Goal: Information Seeking & Learning: Learn about a topic

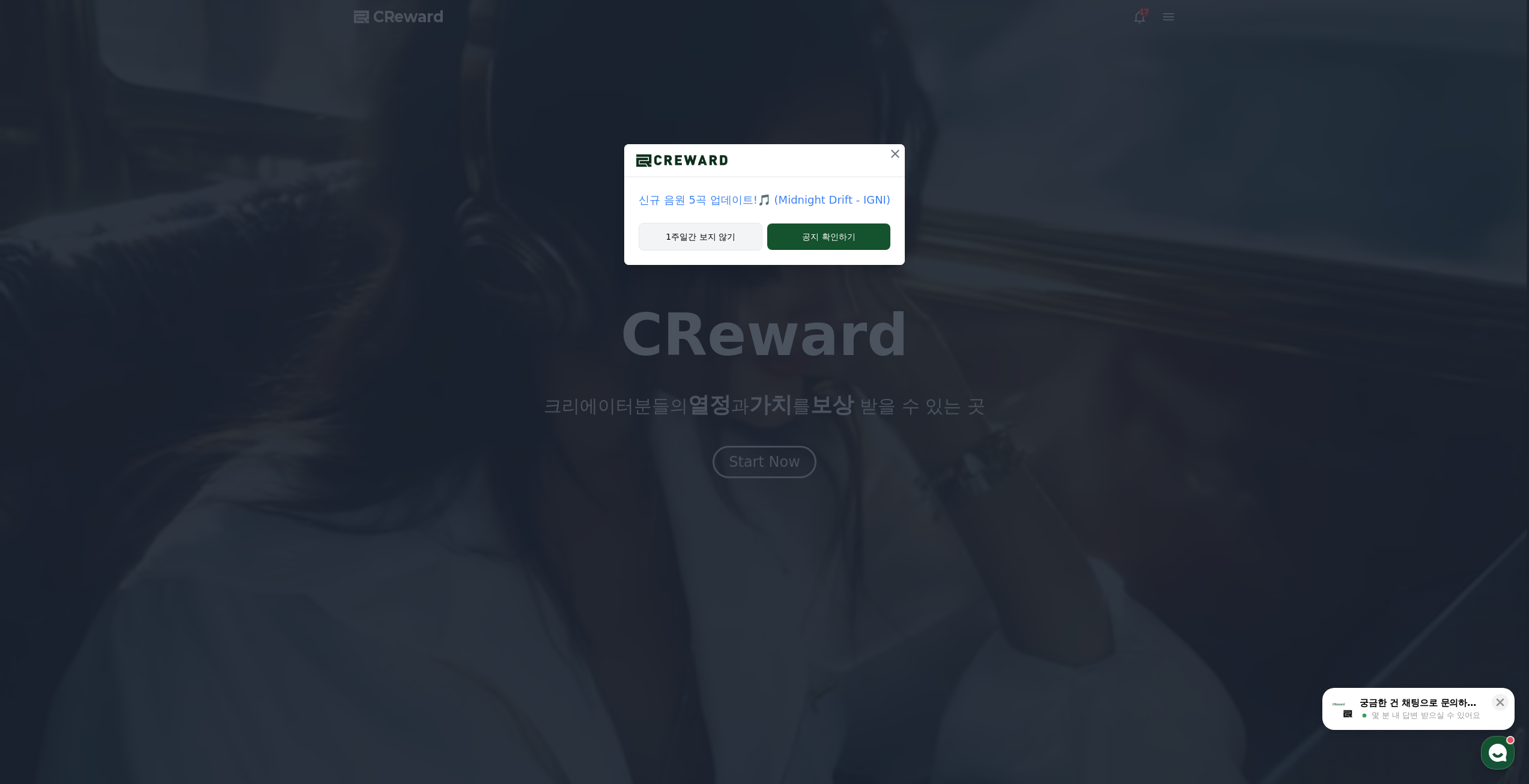
drag, startPoint x: 732, startPoint y: 232, endPoint x: 738, endPoint y: 232, distance: 6.0
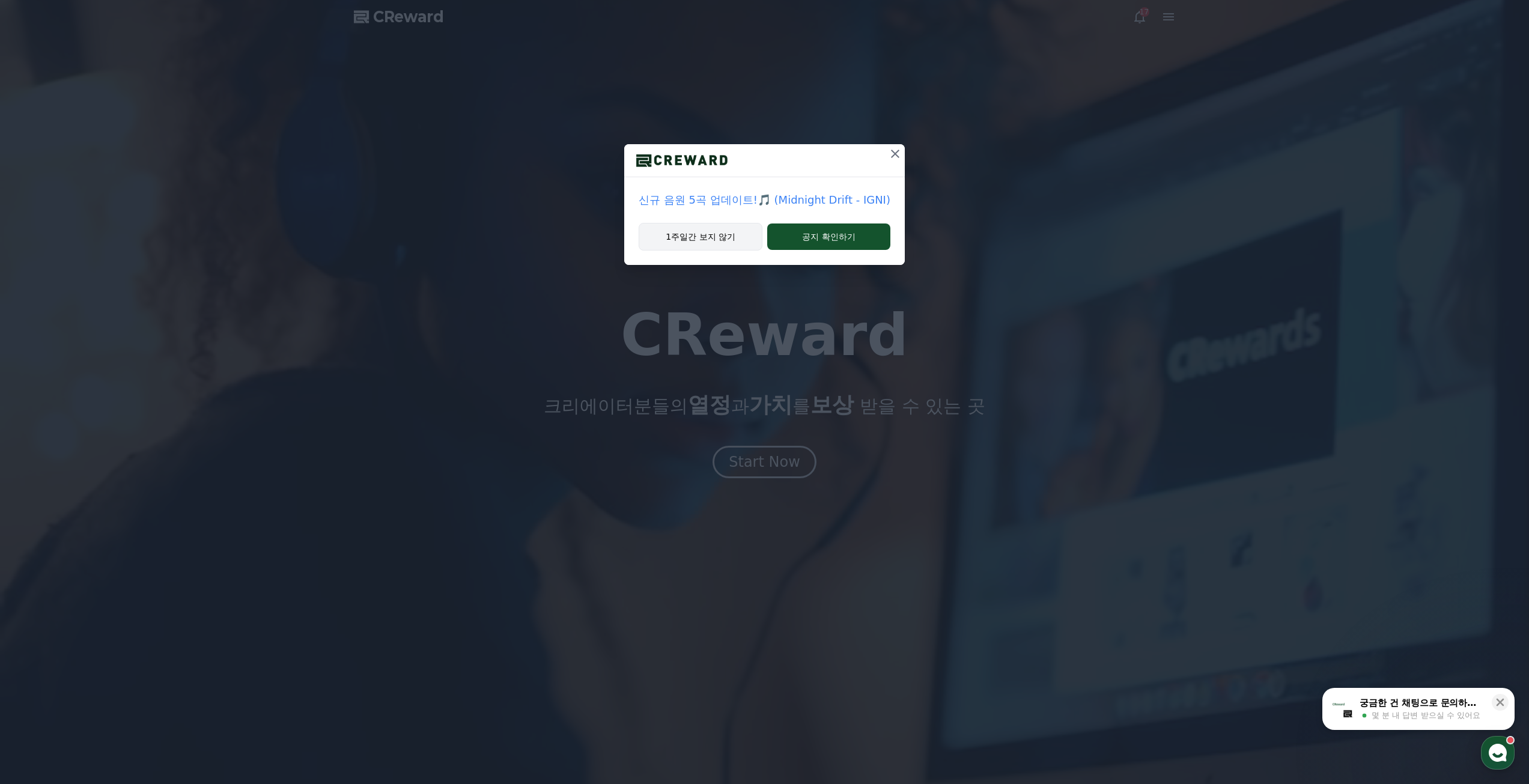
click at [732, 232] on button "1주일간 보지 않기" at bounding box center [700, 236] width 123 height 27
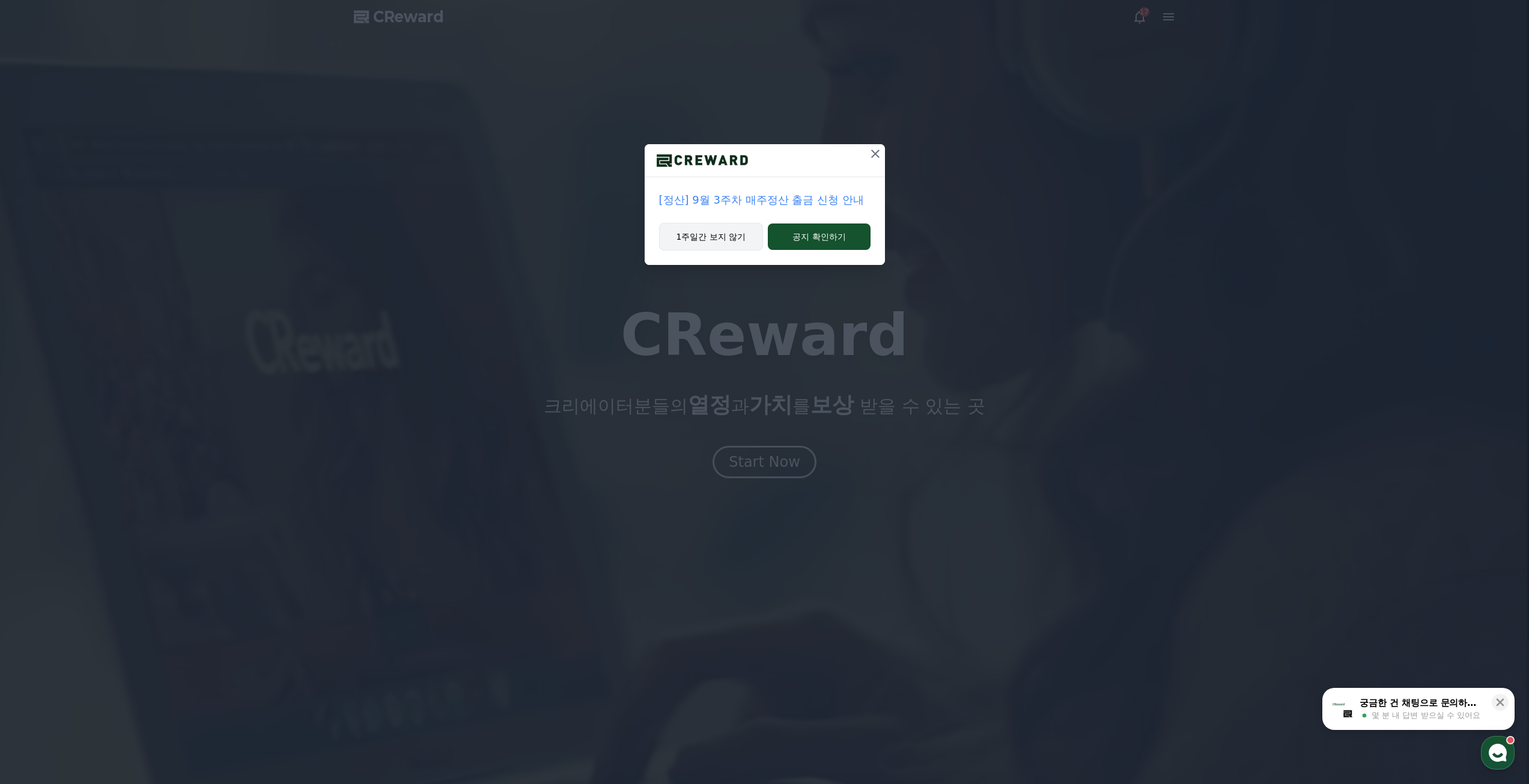
click at [722, 236] on button "1주일간 보지 않기" at bounding box center [711, 236] width 104 height 27
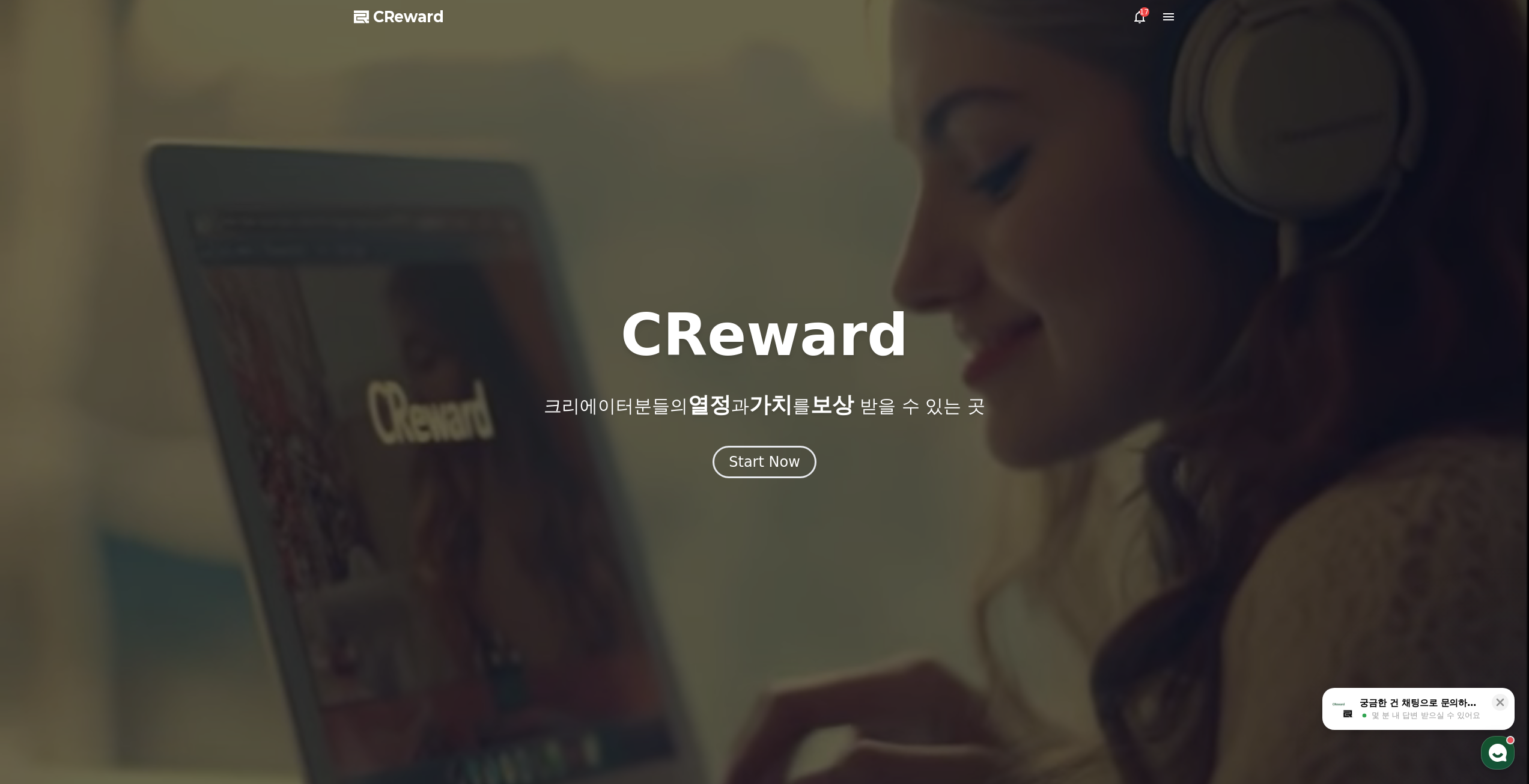
click at [1140, 15] on div "17" at bounding box center [1145, 12] width 10 height 10
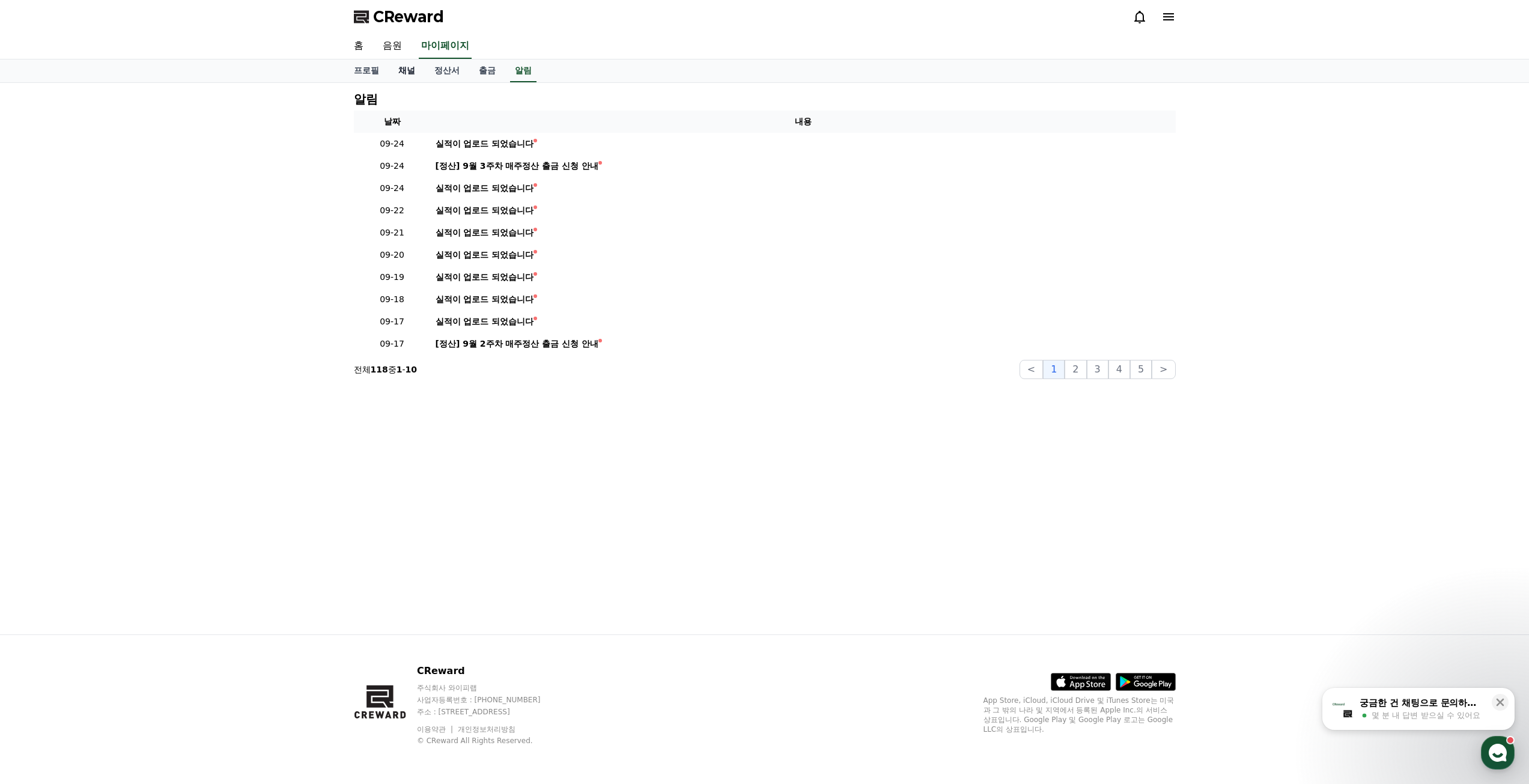
click at [415, 68] on link "채널" at bounding box center [407, 71] width 36 height 23
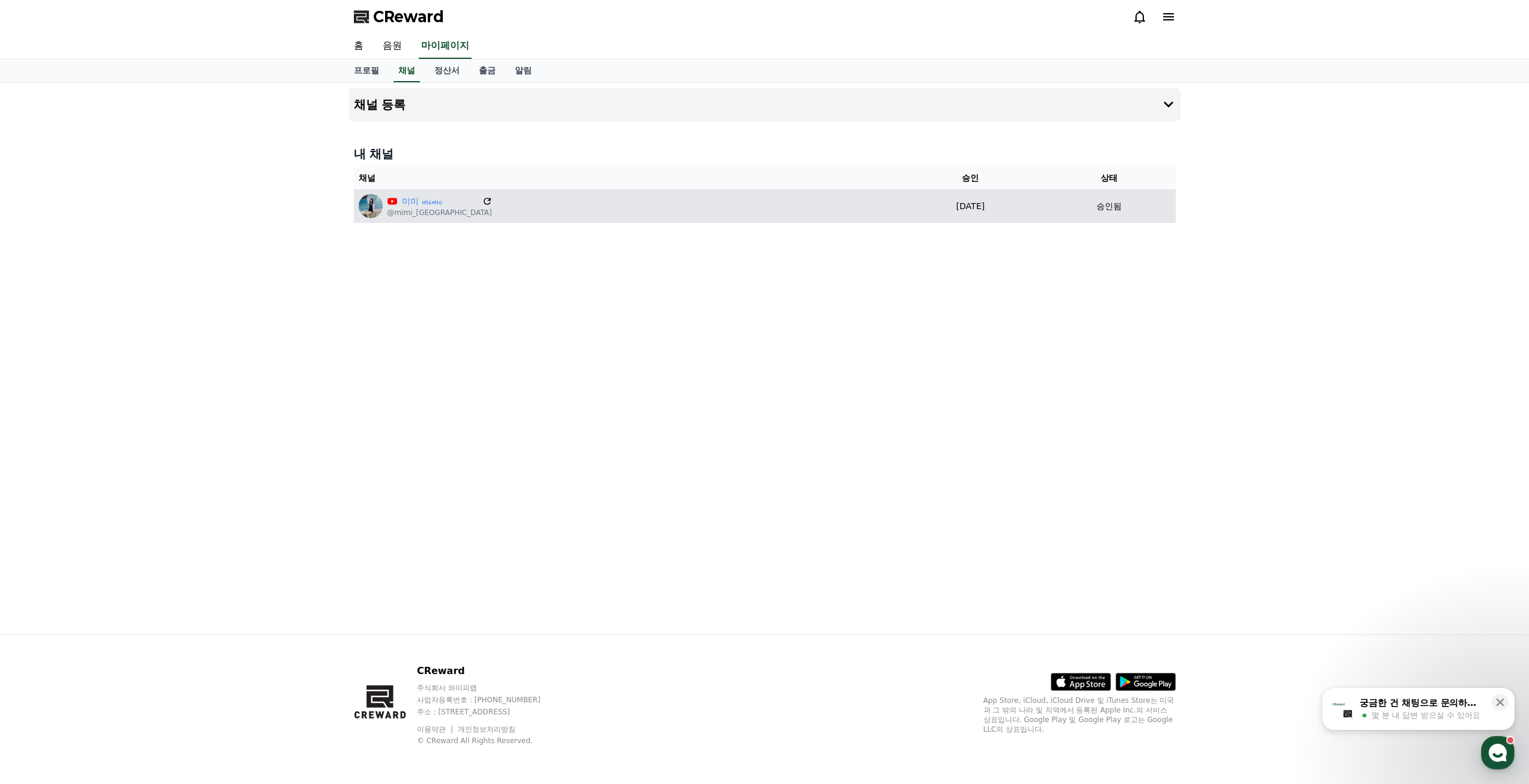
click at [482, 201] on icon at bounding box center [487, 201] width 11 height 11
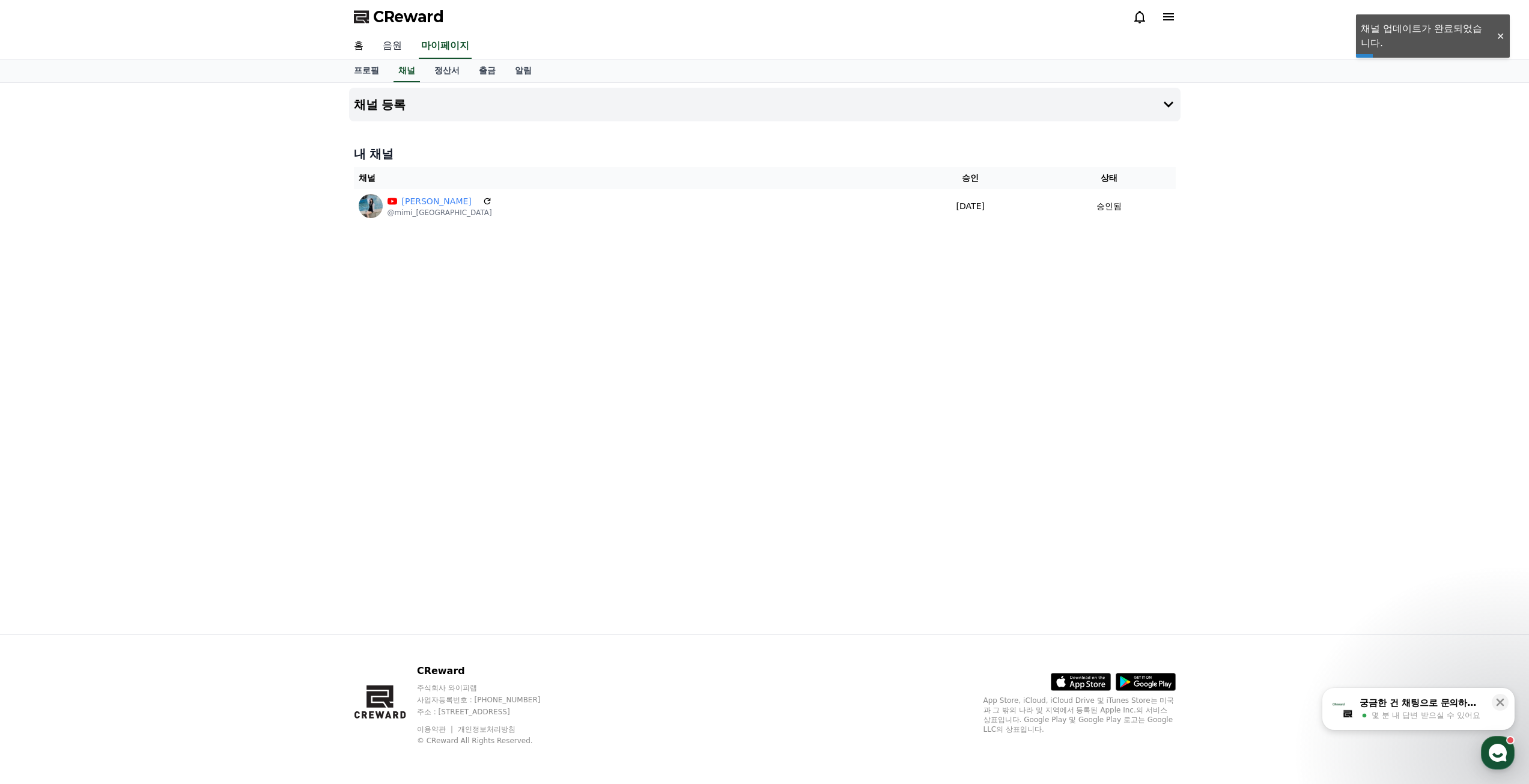
click at [388, 48] on link "음원" at bounding box center [392, 46] width 38 height 25
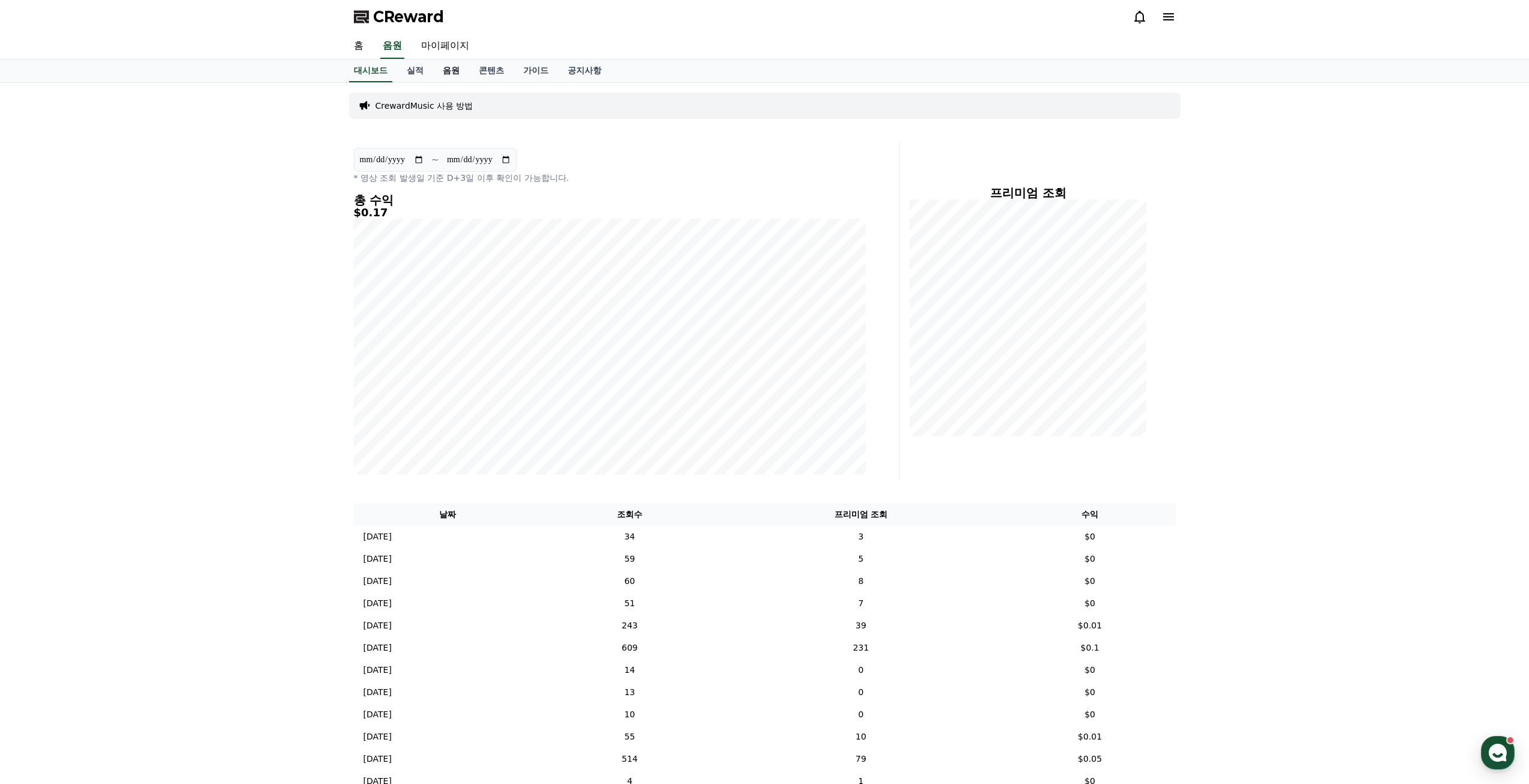
click at [444, 70] on link "음원" at bounding box center [451, 71] width 36 height 23
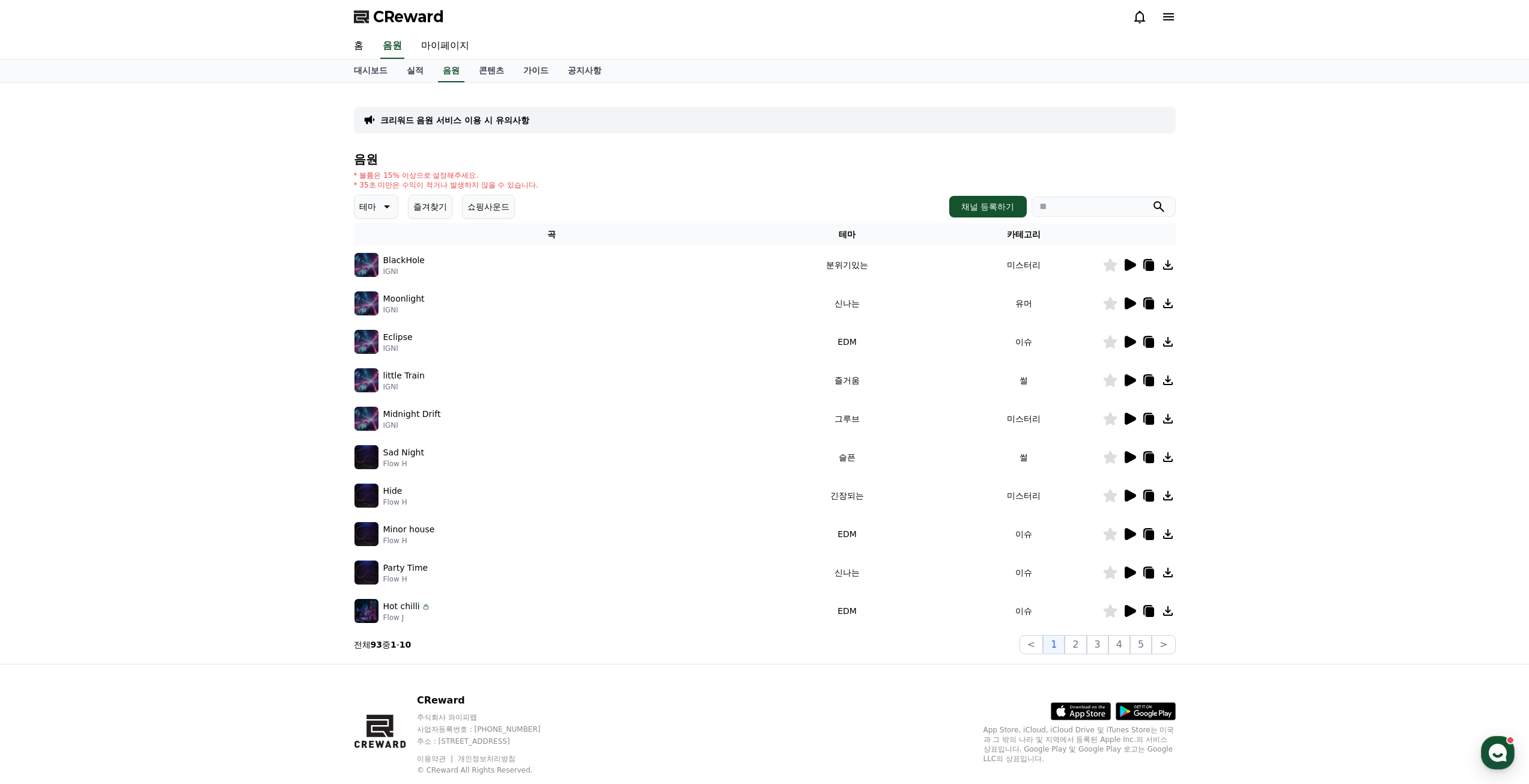
click at [1125, 308] on icon at bounding box center [1130, 303] width 12 height 12
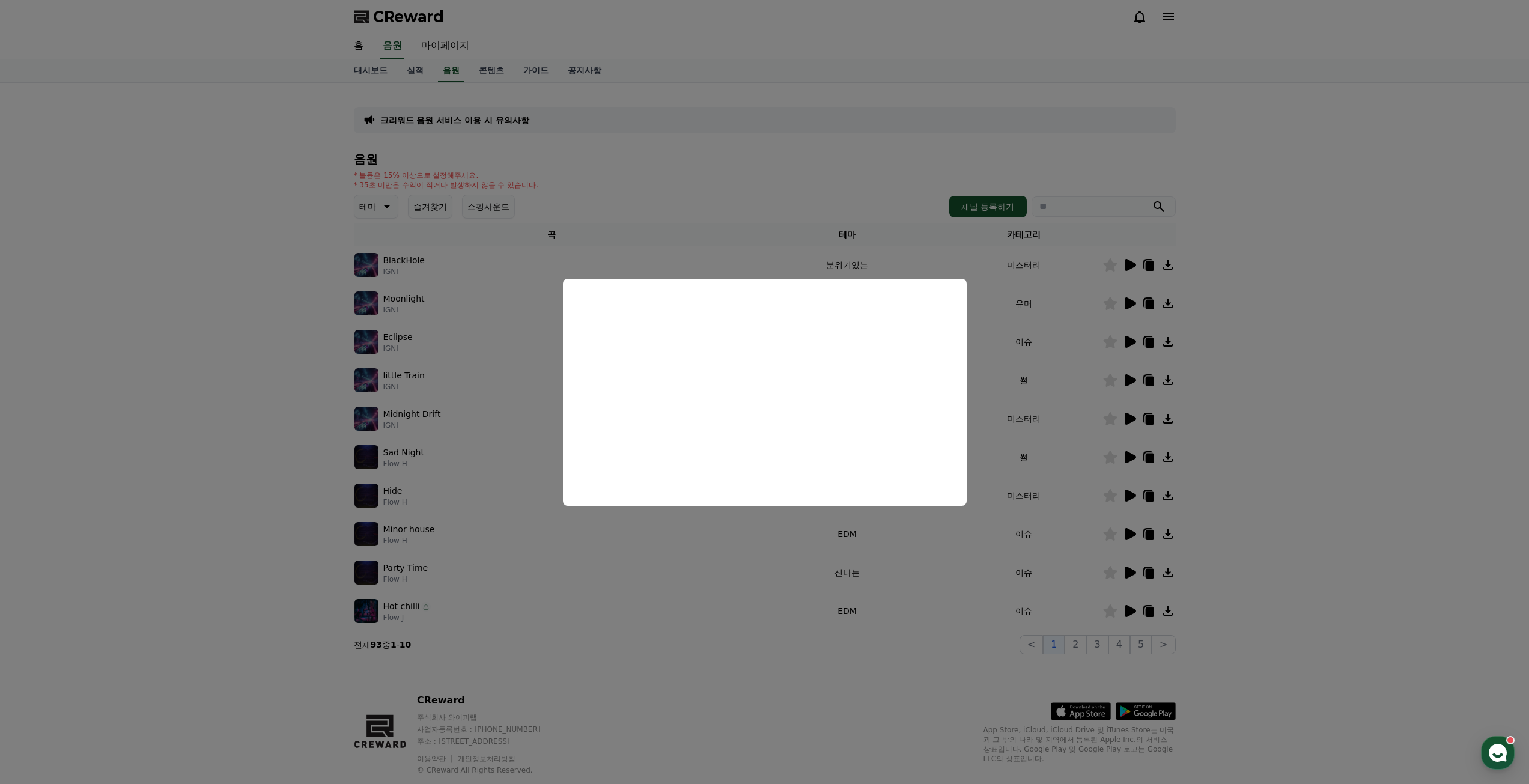
click at [1315, 549] on button "close modal" at bounding box center [764, 392] width 1529 height 784
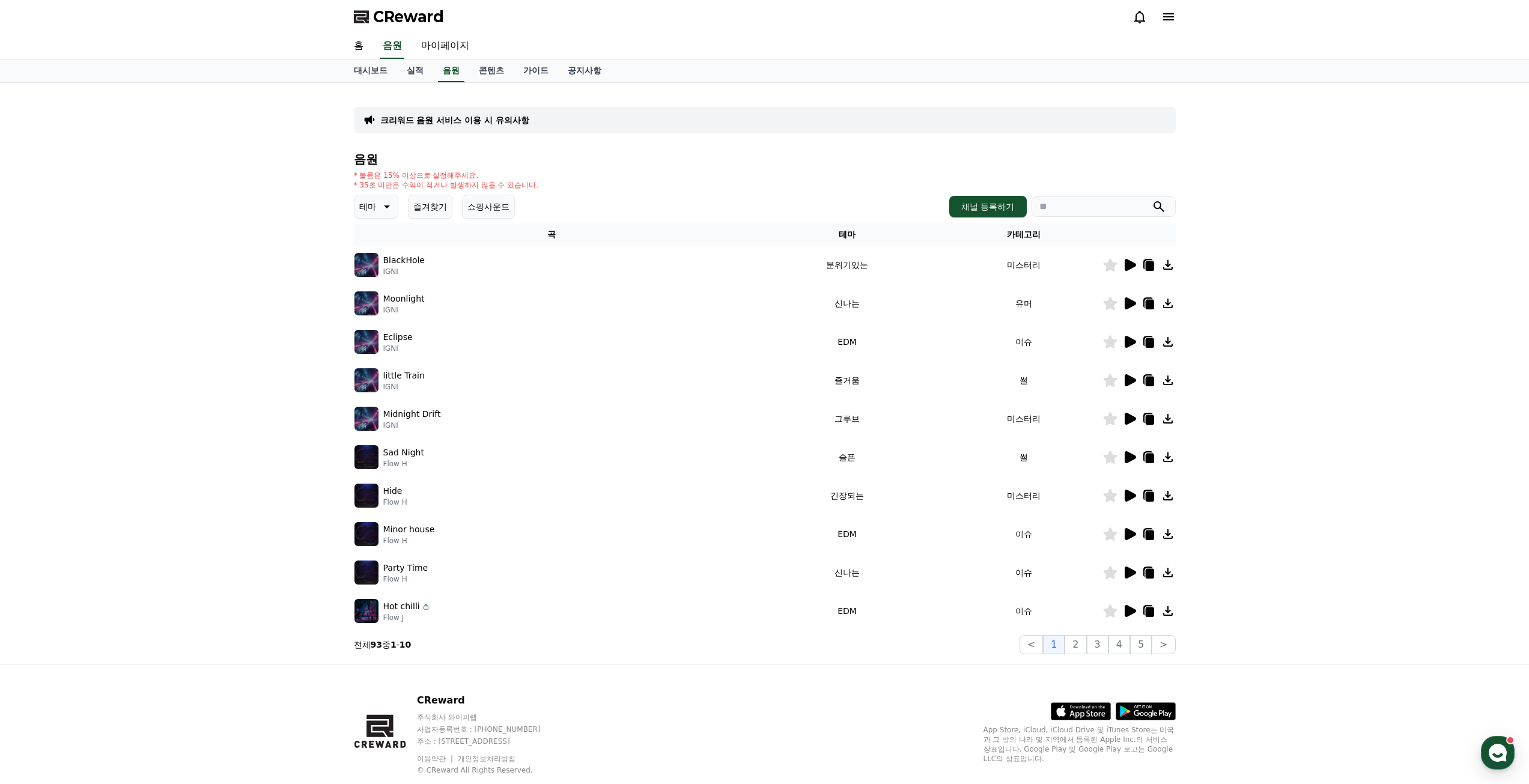
click at [1131, 572] on icon at bounding box center [1130, 572] width 12 height 12
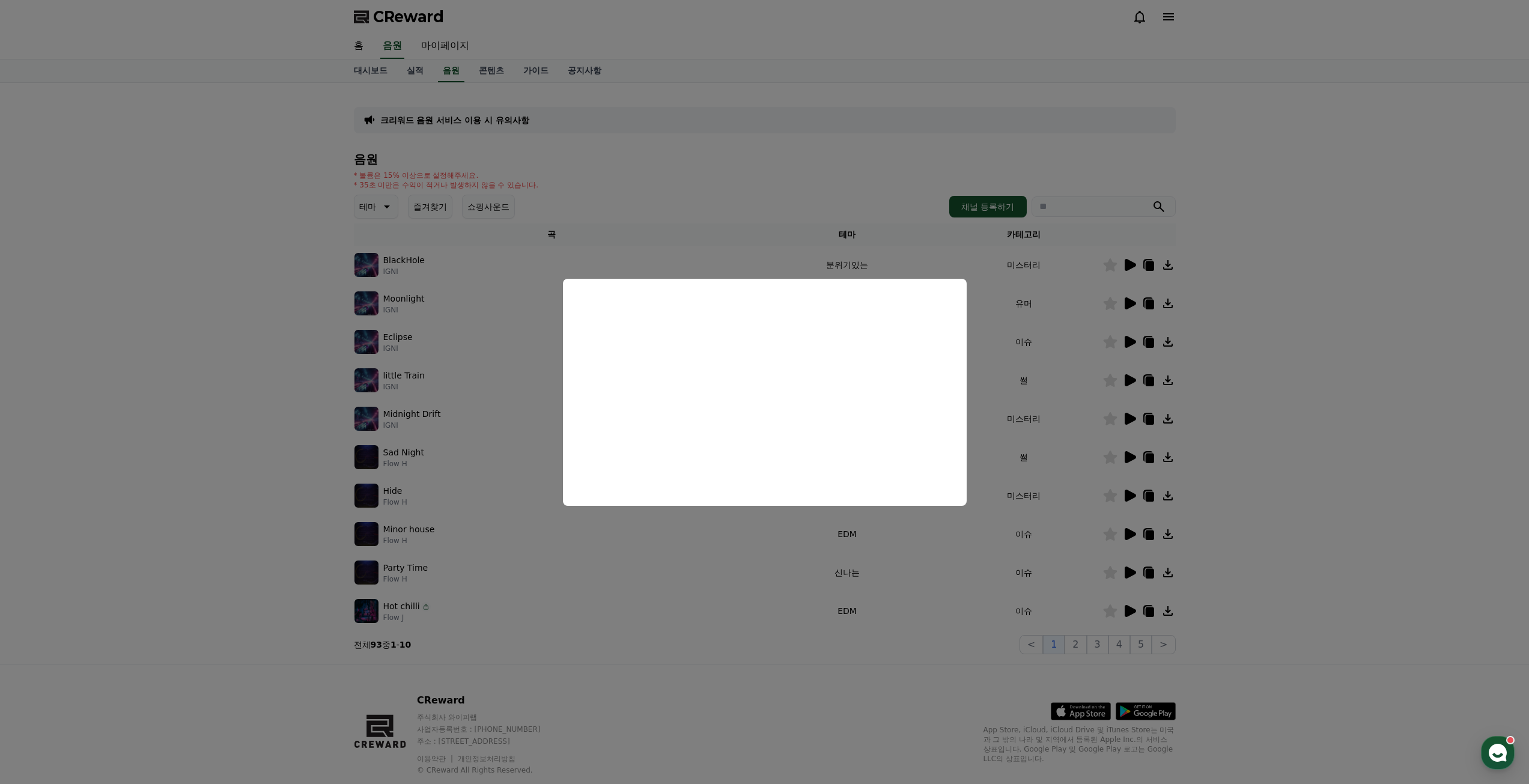
click at [1303, 490] on button "close modal" at bounding box center [764, 392] width 1529 height 784
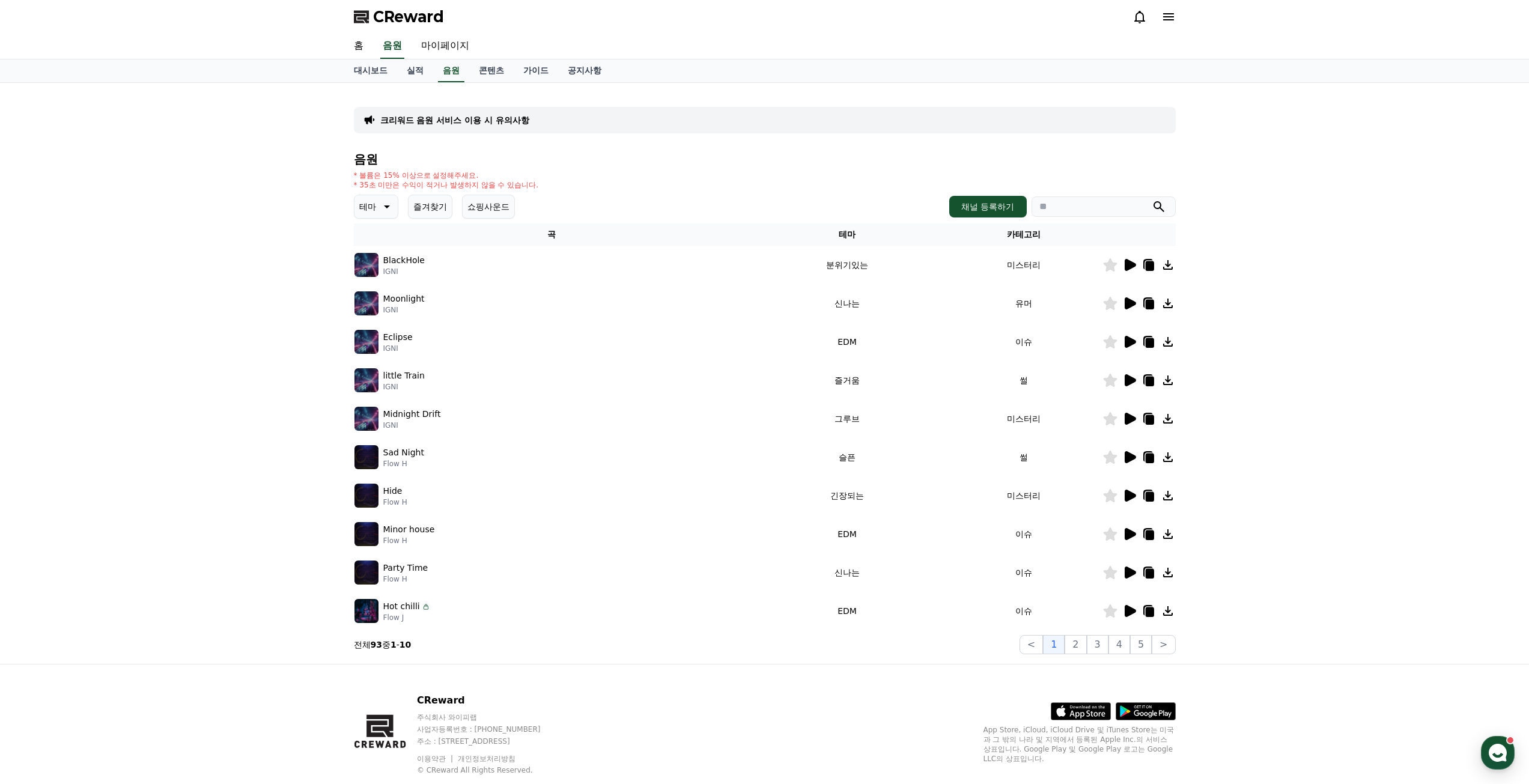
drag, startPoint x: 1105, startPoint y: 206, endPoint x: 1096, endPoint y: 211, distance: 10.3
click at [1102, 209] on input "search" at bounding box center [1104, 207] width 144 height 20
type input "******"
click at [1152, 200] on button "submit" at bounding box center [1159, 207] width 15 height 15
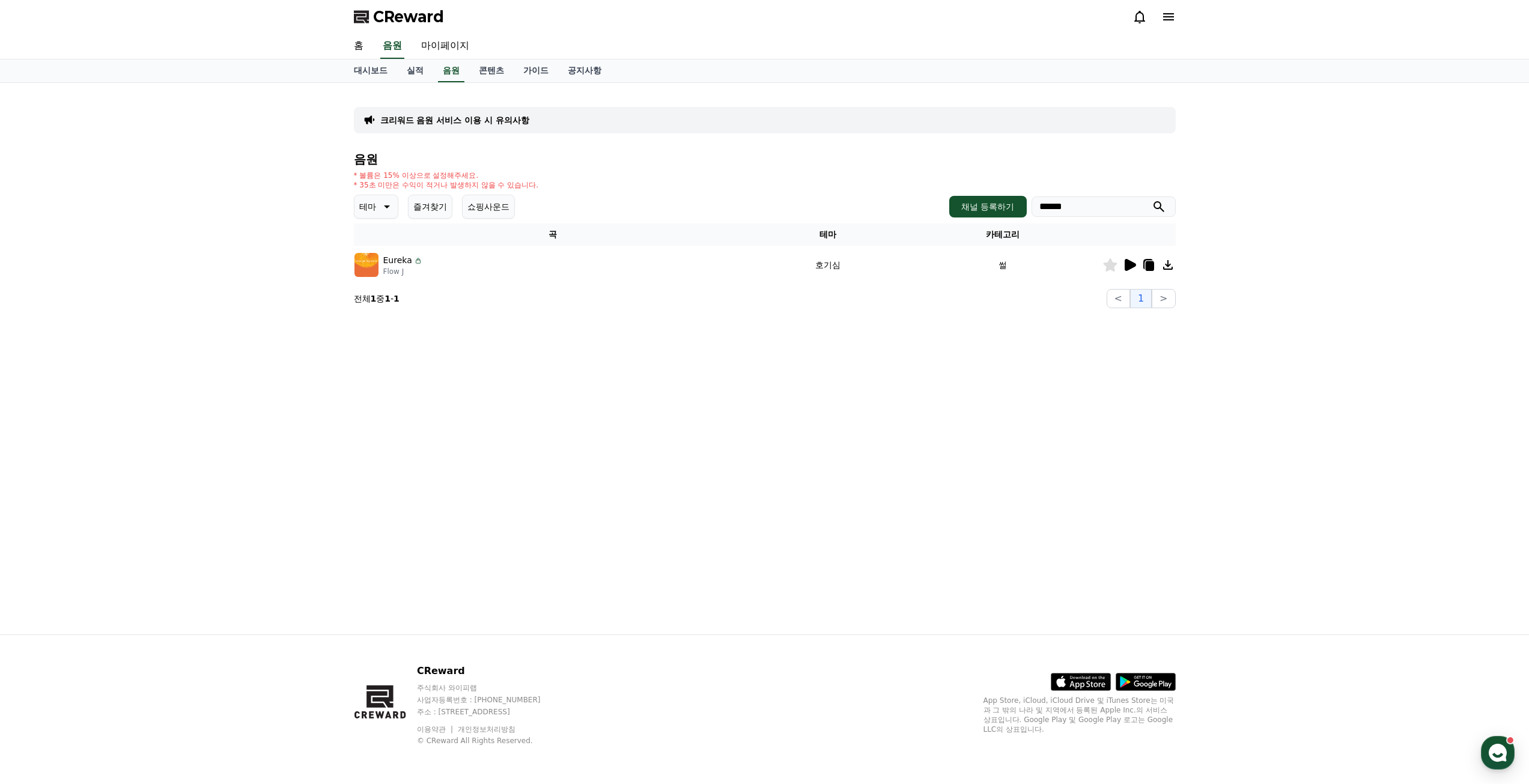
click at [1128, 262] on icon at bounding box center [1130, 265] width 12 height 12
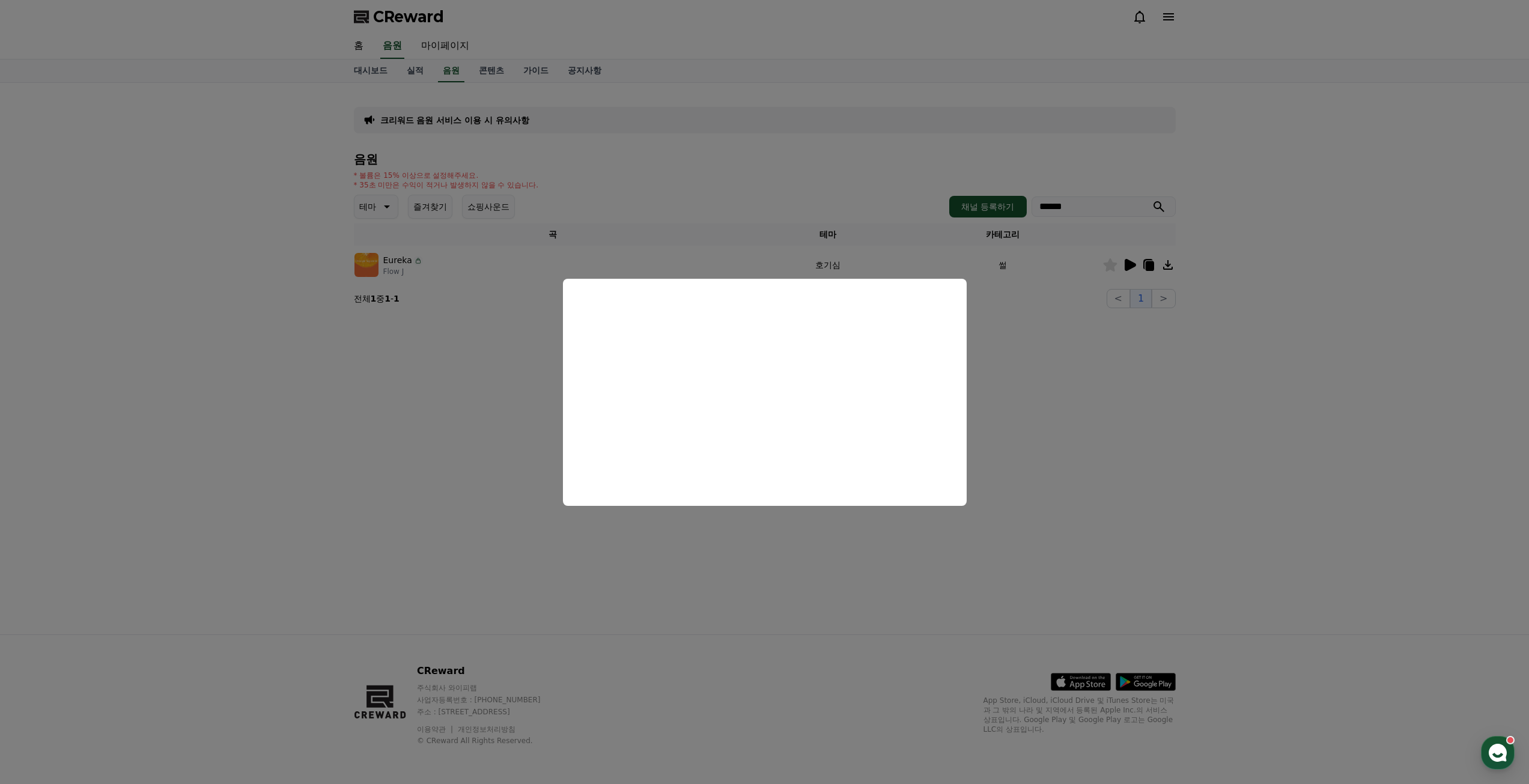
click at [411, 416] on button "close modal" at bounding box center [764, 392] width 1529 height 784
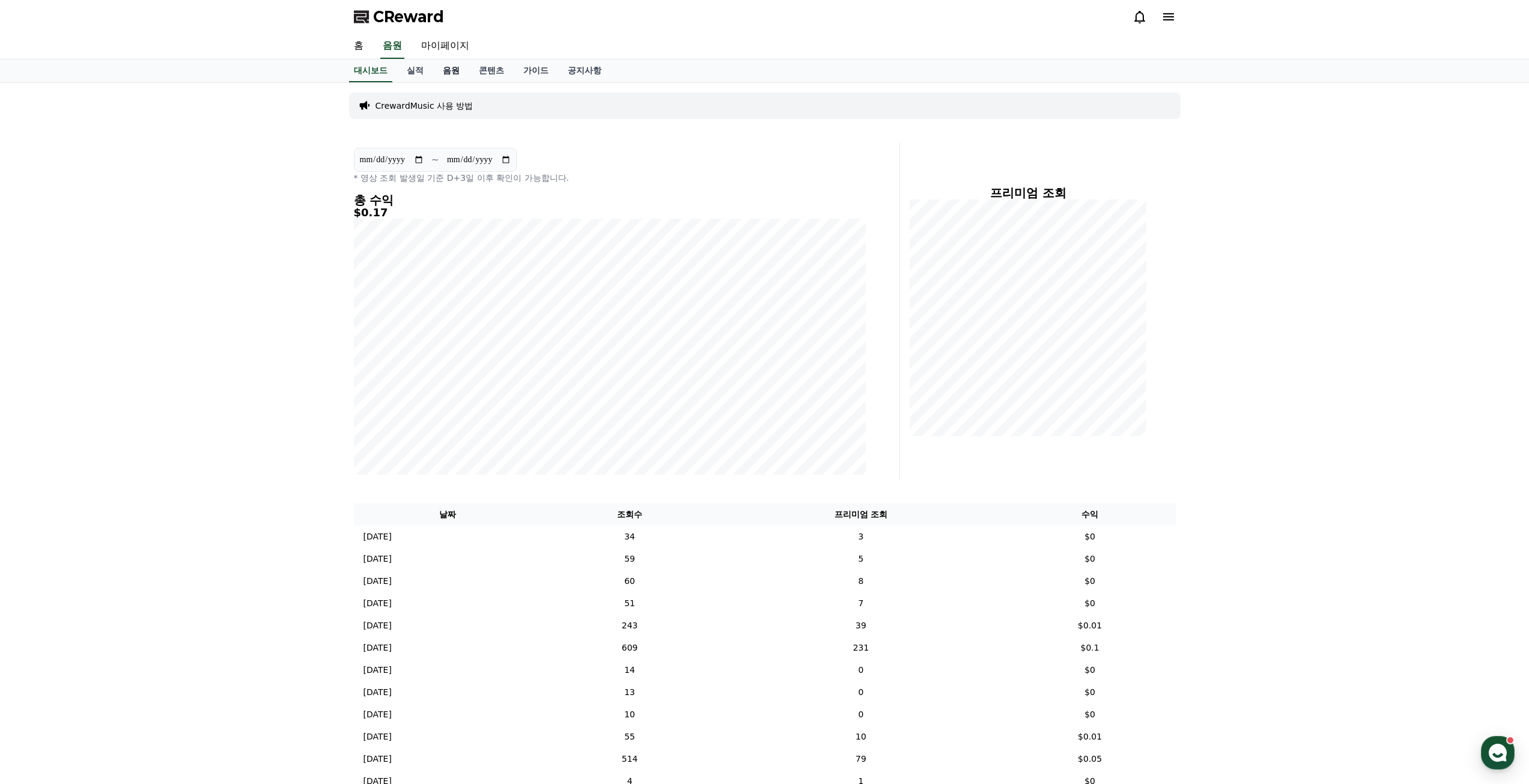
click at [459, 71] on link "음원" at bounding box center [451, 71] width 36 height 23
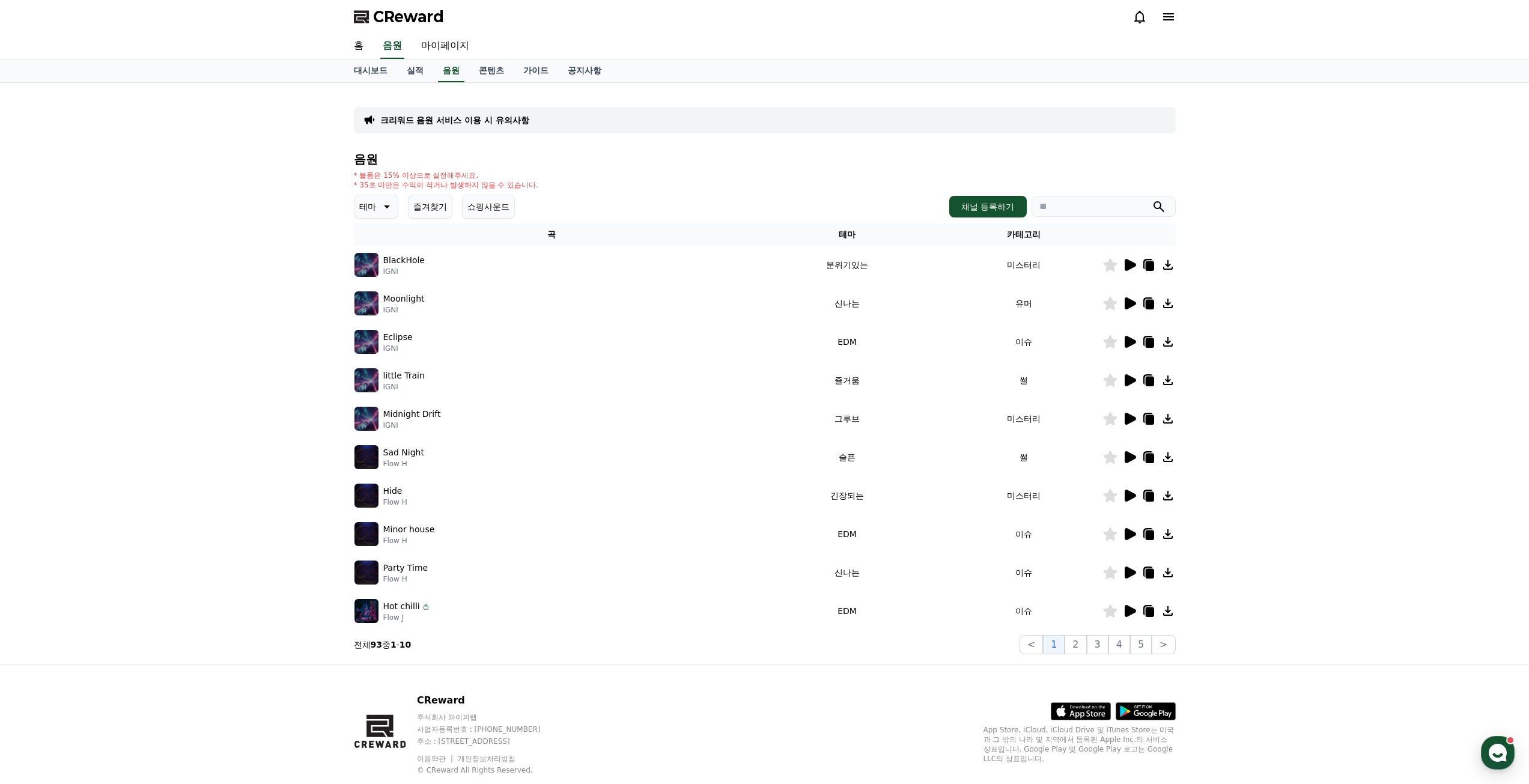
click at [1134, 533] on icon at bounding box center [1130, 534] width 12 height 12
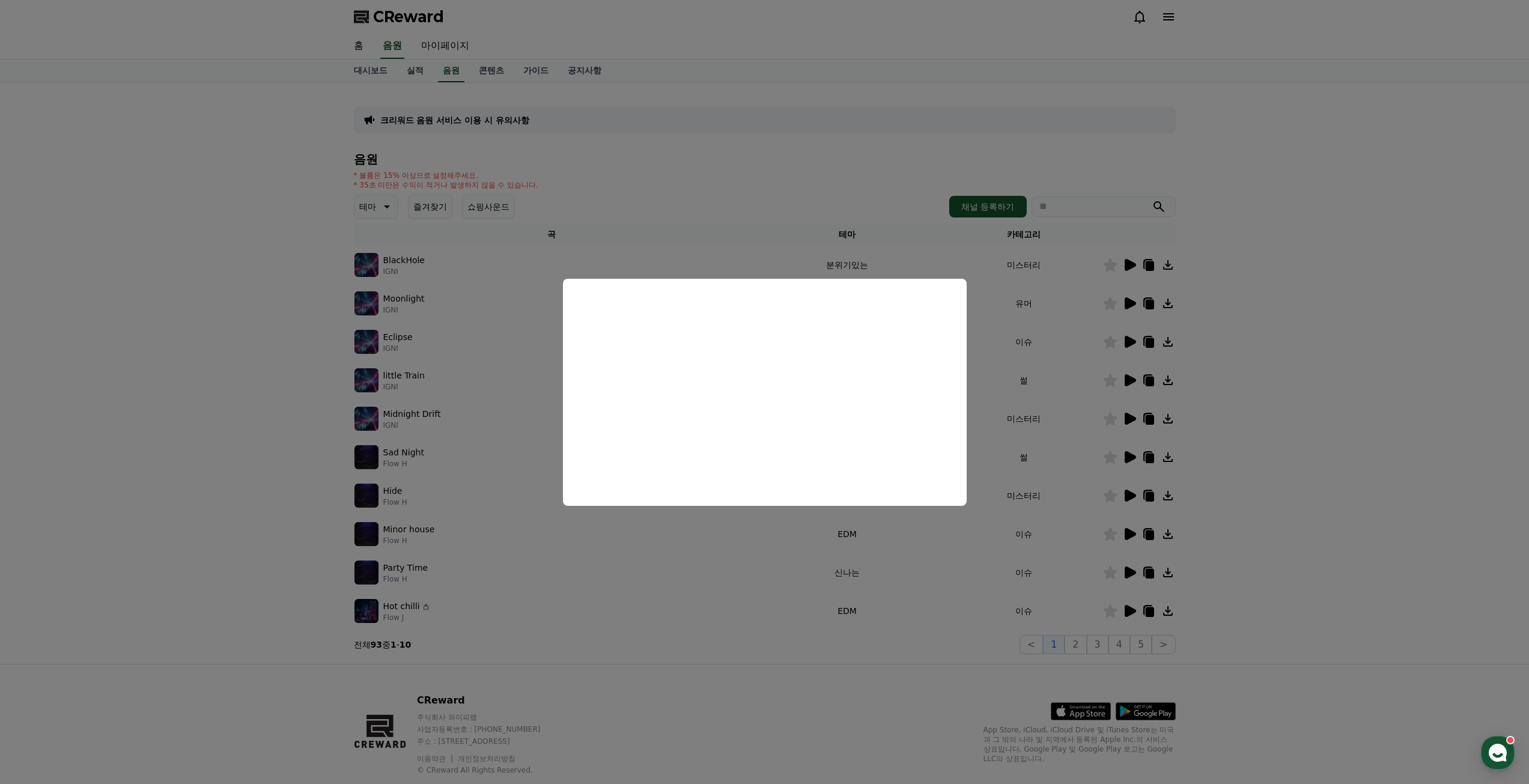
drag, startPoint x: 677, startPoint y: 719, endPoint x: 847, endPoint y: 715, distance: 170.0
click at [677, 719] on button "close modal" at bounding box center [764, 392] width 1529 height 784
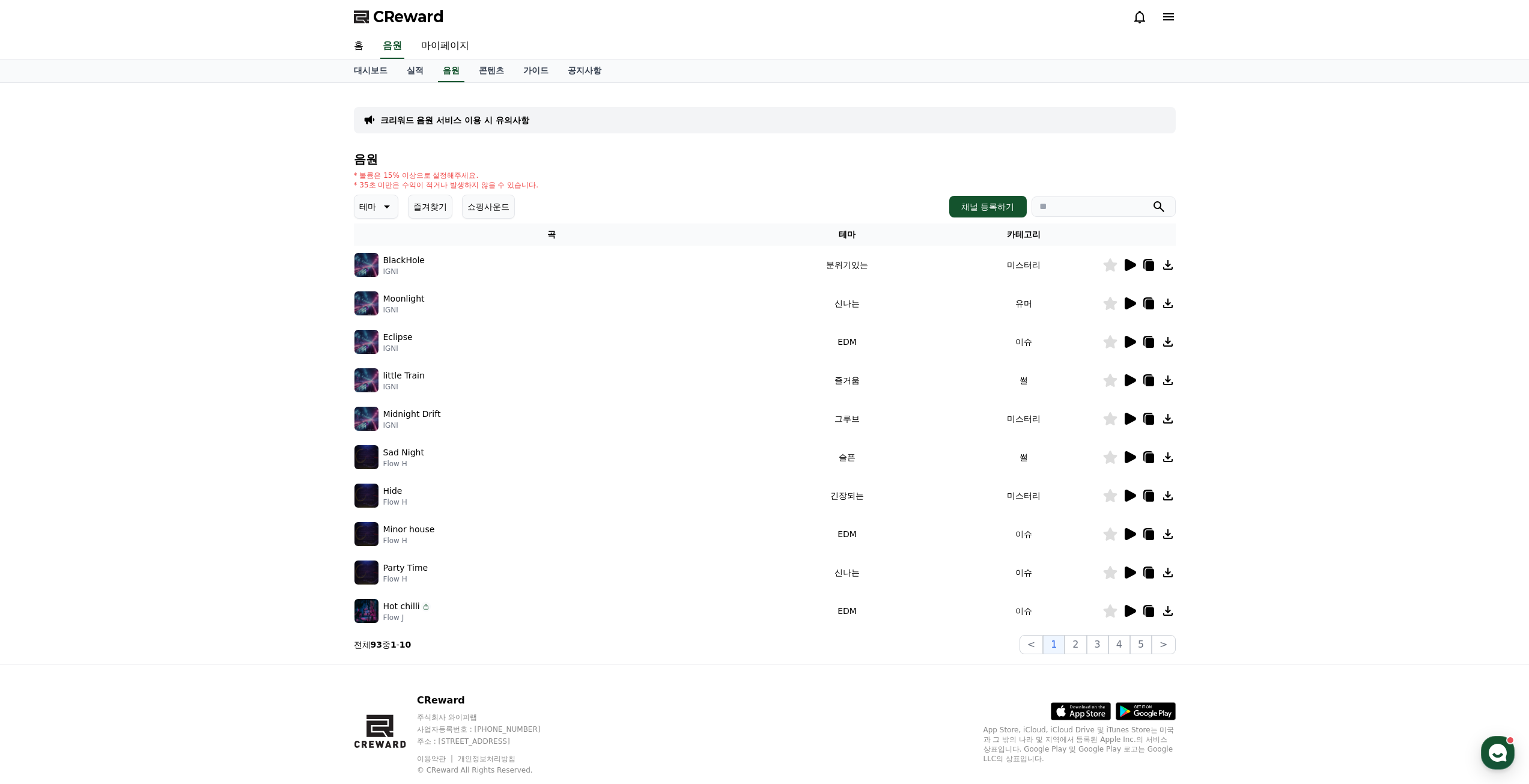
click at [1132, 608] on icon at bounding box center [1130, 611] width 12 height 12
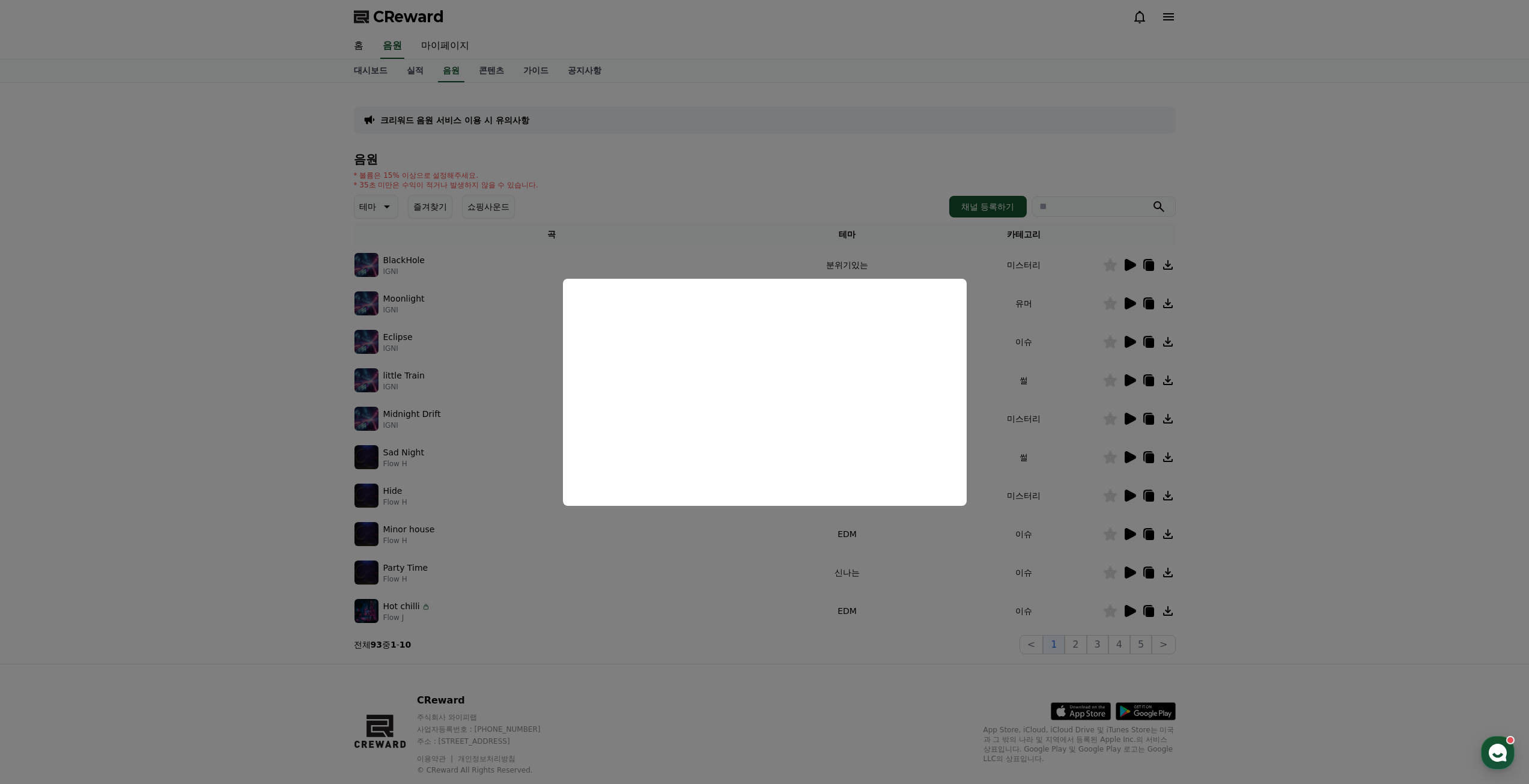
click at [1343, 421] on button "close modal" at bounding box center [764, 392] width 1529 height 784
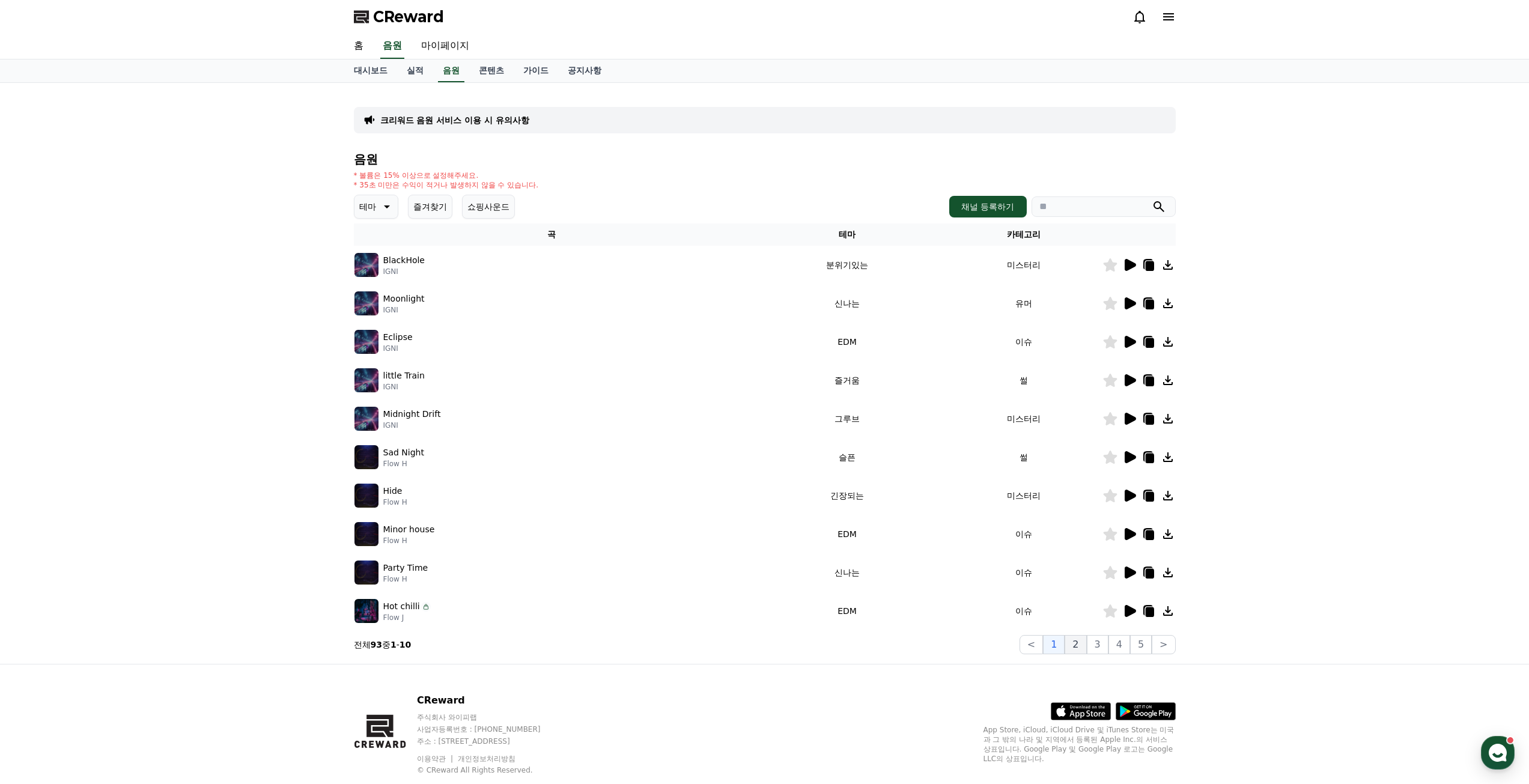
click at [1084, 648] on button "2" at bounding box center [1075, 645] width 22 height 19
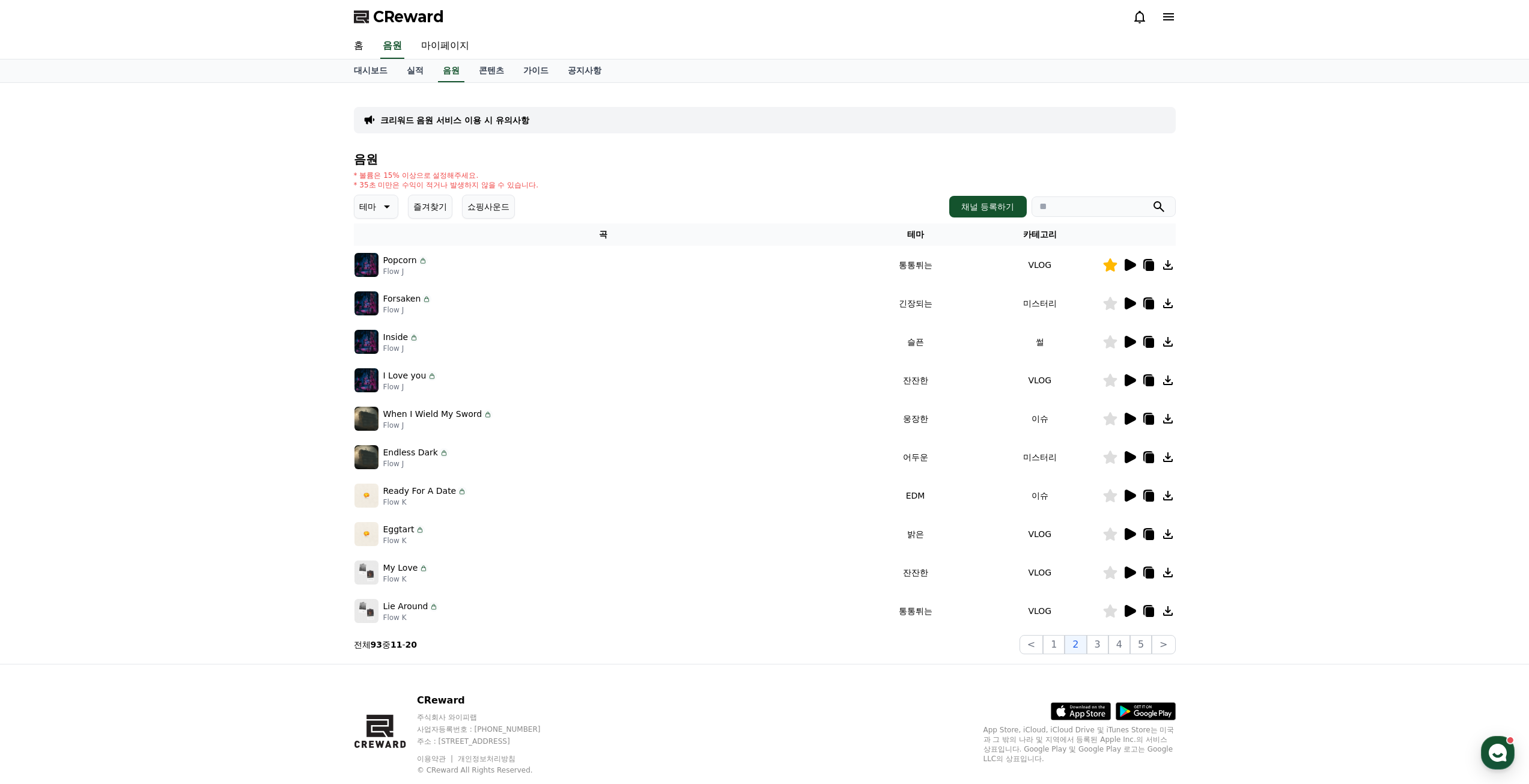
click at [1078, 208] on input "search" at bounding box center [1104, 207] width 144 height 20
click at [1152, 200] on button "submit" at bounding box center [1159, 207] width 15 height 15
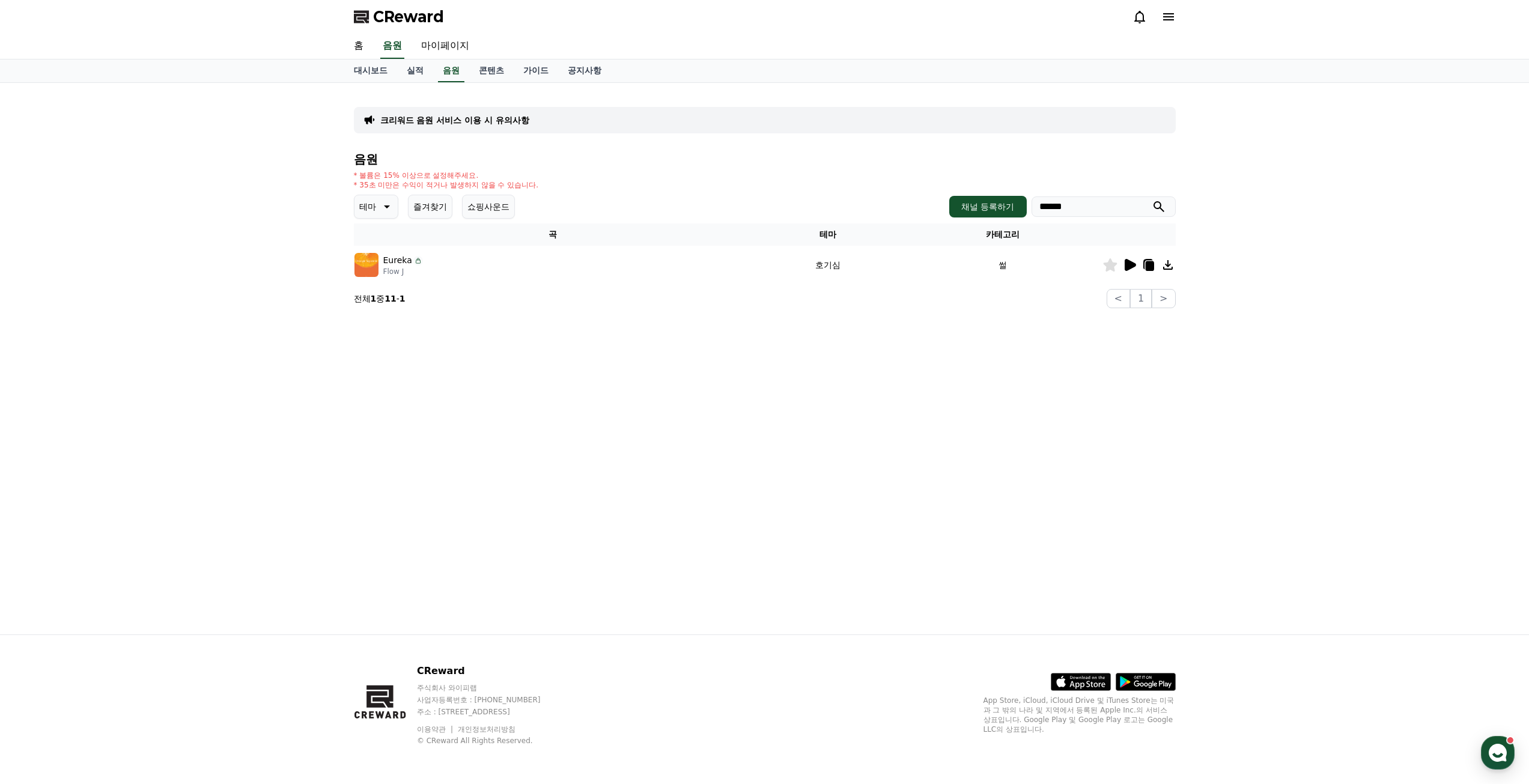
drag, startPoint x: 1078, startPoint y: 208, endPoint x: 911, endPoint y: 194, distance: 167.6
click at [911, 194] on div "테마 즐겨찾기 쇼핑사운드 채널 등록하기 ******" at bounding box center [764, 207] width 822 height 24
click at [1152, 200] on button "submit" at bounding box center [1159, 207] width 15 height 15
click at [1073, 203] on input "******" at bounding box center [1104, 207] width 144 height 20
click at [1152, 200] on button "submit" at bounding box center [1159, 207] width 15 height 15
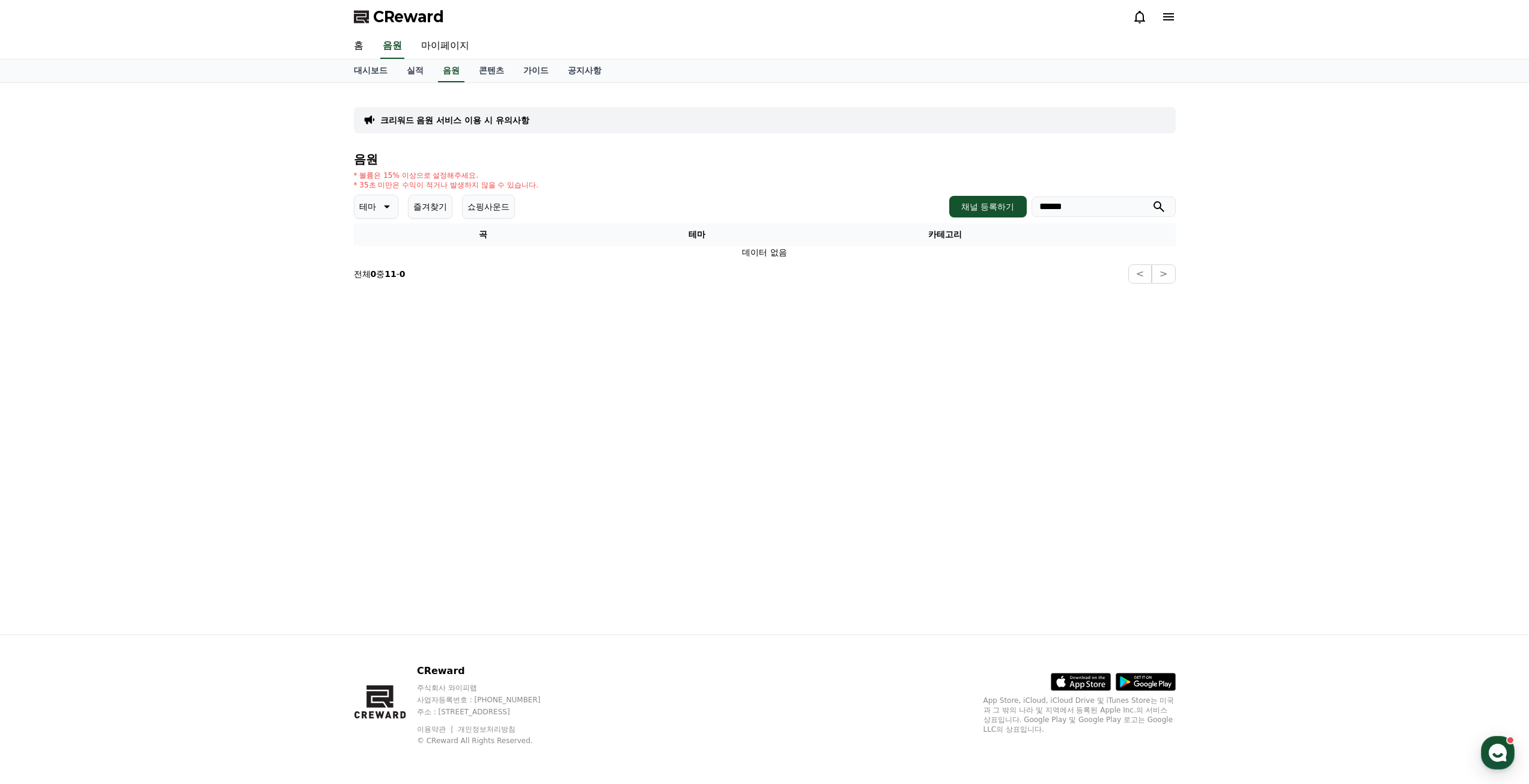
click at [1073, 203] on input "******" at bounding box center [1104, 207] width 144 height 20
click at [1152, 200] on button "submit" at bounding box center [1159, 207] width 15 height 15
drag, startPoint x: 975, startPoint y: 202, endPoint x: 892, endPoint y: 171, distance: 88.6
click at [896, 177] on div "음원 * 볼륨은 15% 이상으로 설정해주세요. * 35초 미만은 수익이 적거나 발생하지 않을 수 있습니다. 테마 즐겨찾기 쇼핑사운드 채널 등록…" at bounding box center [764, 218] width 822 height 131
click at [1152, 200] on button "submit" at bounding box center [1159, 207] width 15 height 15
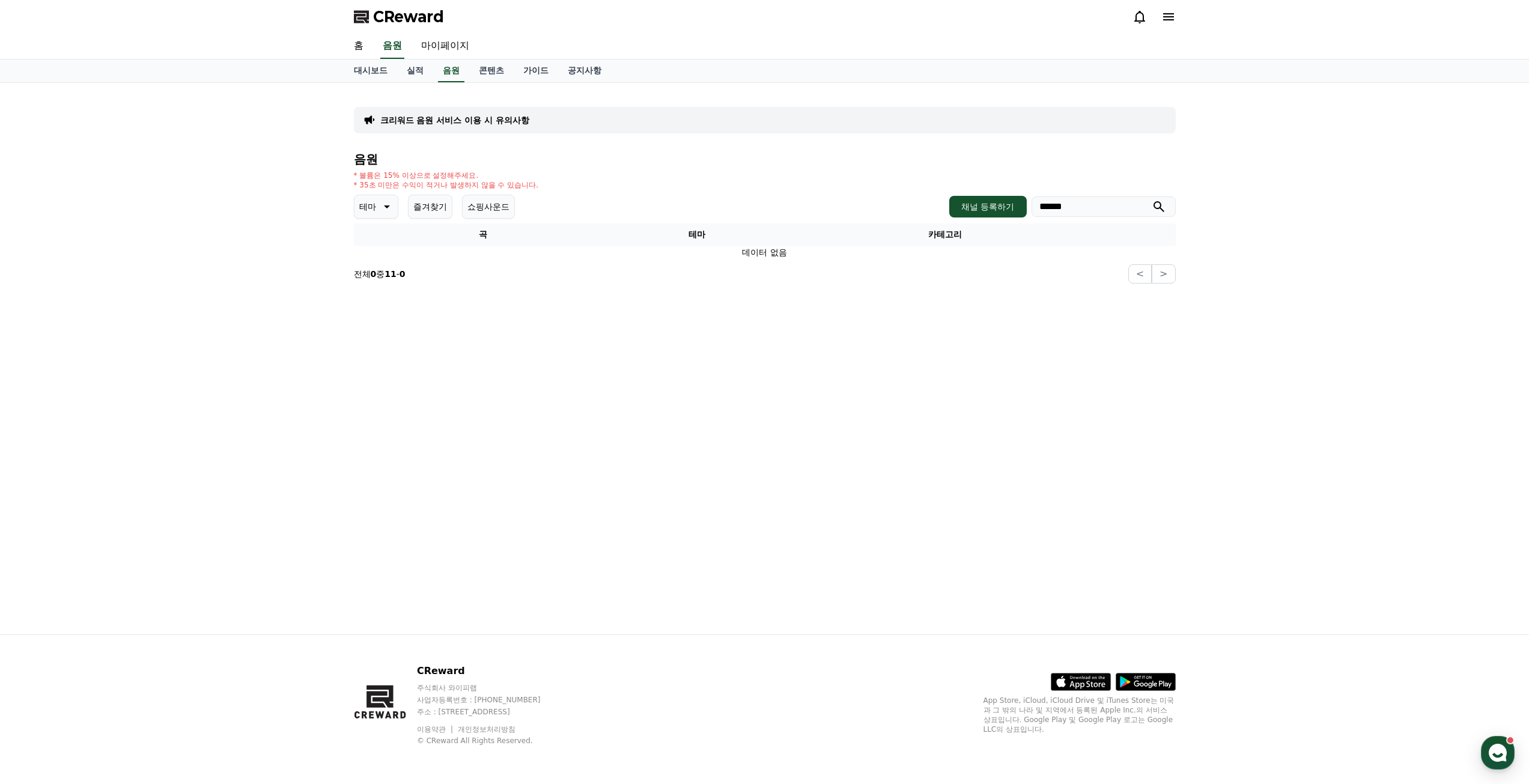
drag, startPoint x: 1097, startPoint y: 203, endPoint x: 921, endPoint y: 194, distance: 176.2
click at [921, 194] on div "테마 즐겨찾기 쇼핑사운드 채널 등록하기 ******" at bounding box center [764, 207] width 822 height 24
type input "**********"
click at [1152, 200] on button "submit" at bounding box center [1159, 207] width 15 height 15
click at [365, 280] on td "White [DATE] Flow J" at bounding box center [571, 265] width 434 height 38
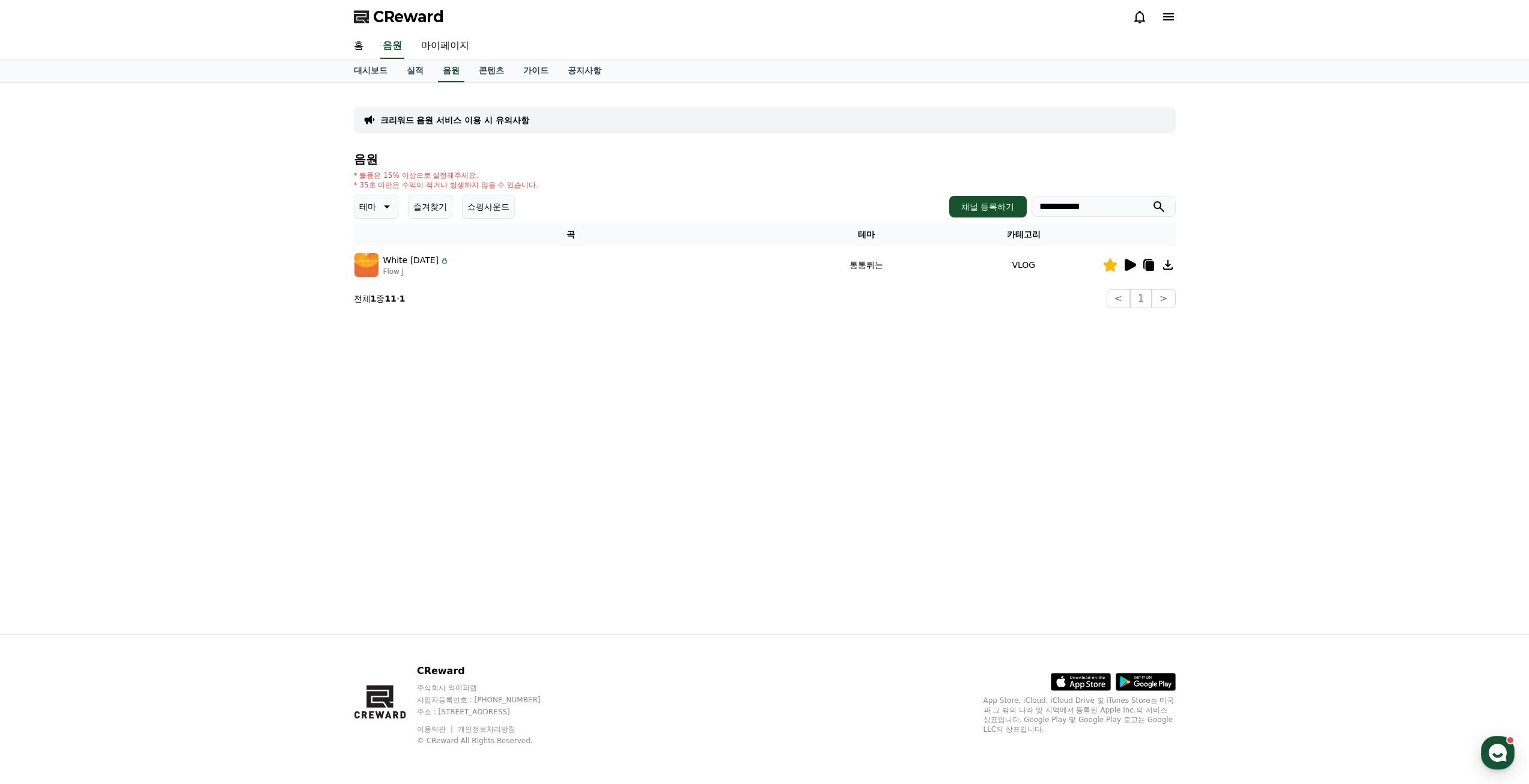
click at [401, 264] on p "White [DATE]" at bounding box center [411, 260] width 56 height 13
click at [355, 270] on img at bounding box center [367, 265] width 24 height 24
